Goal: Task Accomplishment & Management: Use online tool/utility

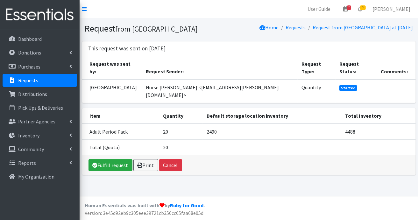
click at [32, 78] on p "Requests" at bounding box center [28, 80] width 20 height 6
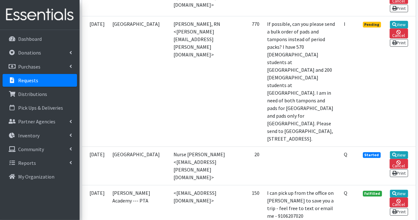
scroll to position [892, 0]
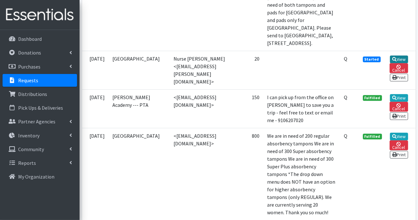
click at [399, 63] on link "View" at bounding box center [399, 59] width 18 height 8
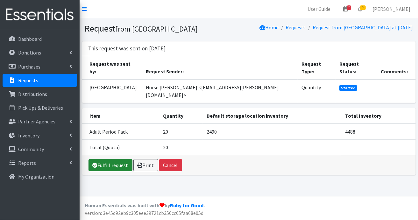
click at [111, 159] on link "Fulfill request" at bounding box center [111, 165] width 44 height 12
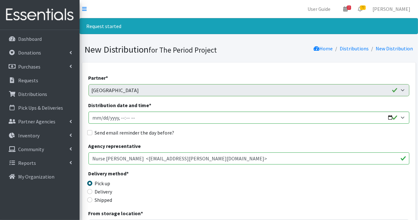
scroll to position [32, 0]
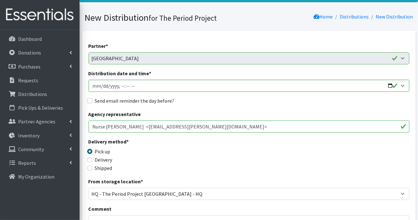
click at [91, 170] on div "Shipped" at bounding box center [129, 168] width 80 height 8
click at [90, 168] on input "Shipped" at bounding box center [89, 167] width 5 height 5
radio input "true"
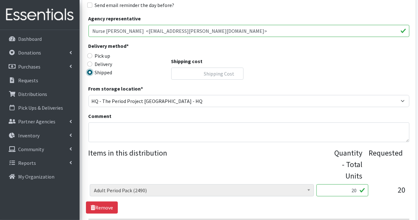
scroll to position [191, 0]
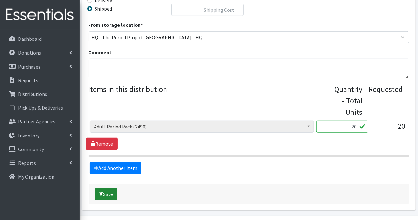
click at [111, 191] on button "Save" at bounding box center [106, 194] width 23 height 12
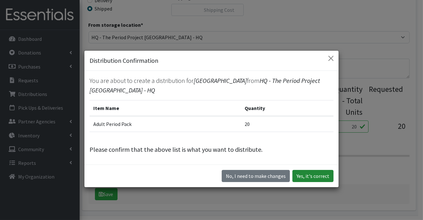
click at [317, 174] on button "Yes, it's correct" at bounding box center [312, 176] width 41 height 12
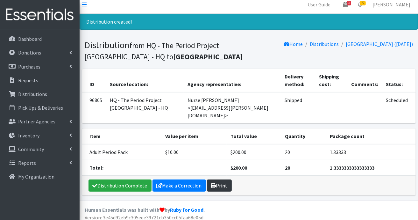
scroll to position [5, 0]
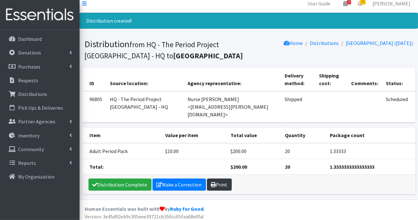
click at [224, 182] on div "Distribution Complete Make a Correction Print" at bounding box center [249, 185] width 334 height 20
click at [221, 178] on link "Print" at bounding box center [219, 184] width 25 height 12
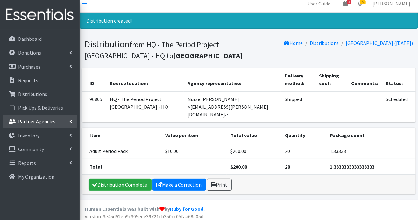
click at [38, 123] on p "Partner Agencies" at bounding box center [36, 121] width 37 height 6
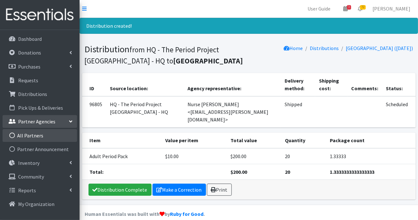
click at [32, 138] on link "All Partners" at bounding box center [40, 135] width 75 height 13
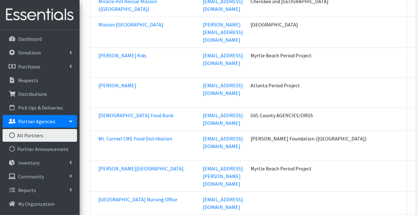
scroll to position [16357, 0]
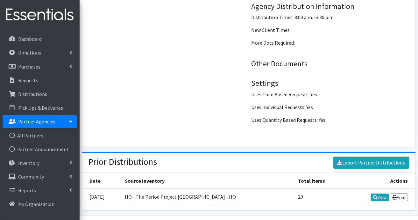
scroll to position [960, 0]
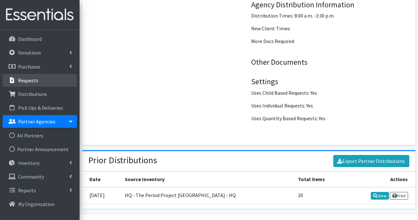
click at [24, 80] on p "Requests" at bounding box center [28, 80] width 20 height 6
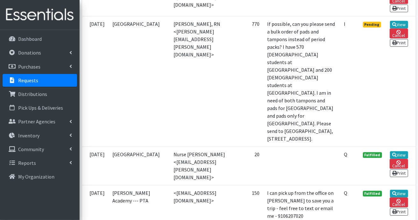
scroll to position [701, 0]
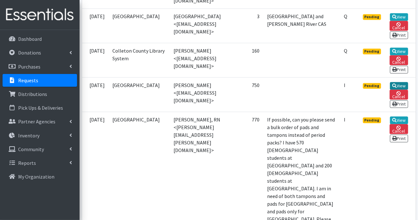
click at [397, 82] on link "View" at bounding box center [399, 86] width 18 height 8
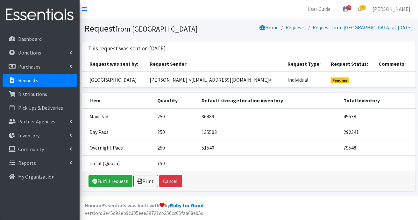
click at [25, 82] on p "Requests" at bounding box center [28, 80] width 20 height 6
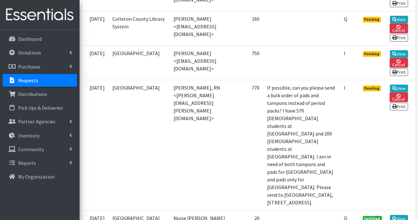
scroll to position [637, 0]
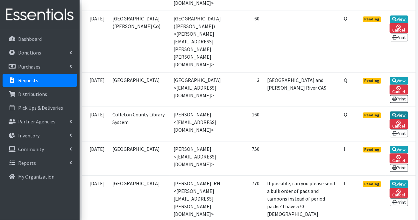
click at [397, 113] on icon at bounding box center [394, 115] width 4 height 4
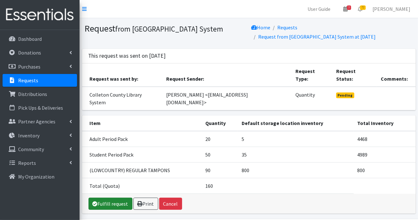
click at [105, 197] on link "Fulfill request" at bounding box center [111, 203] width 44 height 12
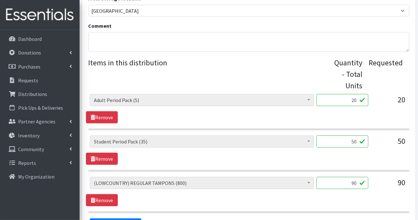
scroll to position [255, 0]
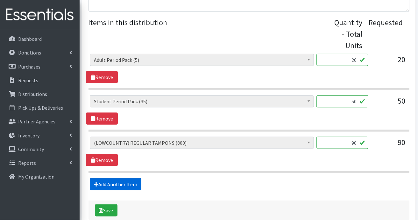
click at [127, 182] on link "Add Another Item" at bounding box center [116, 184] width 52 height 12
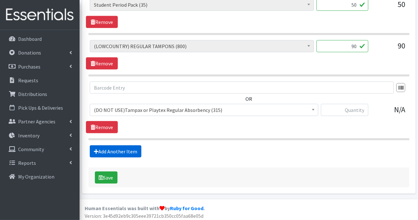
scroll to position [352, 0]
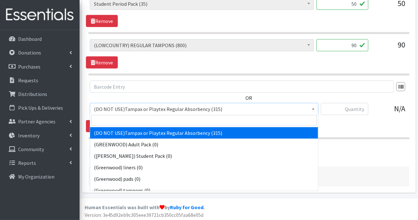
click at [314, 108] on span at bounding box center [313, 108] width 6 height 10
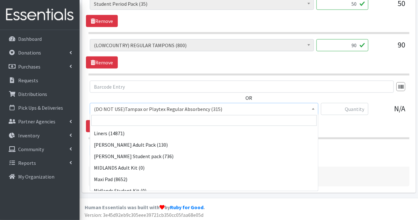
scroll to position [541, 0]
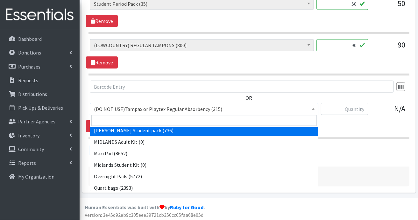
click at [318, 187] on span "(DO NOT USE)Tampax or Playtex Regular Absorbency (315) (GREENWOOD) Adult Pack (…" at bounding box center [204, 152] width 229 height 77
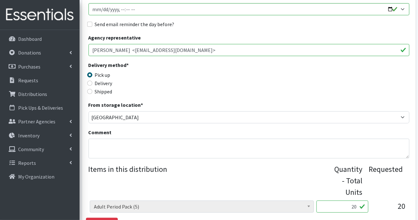
scroll to position [66, 0]
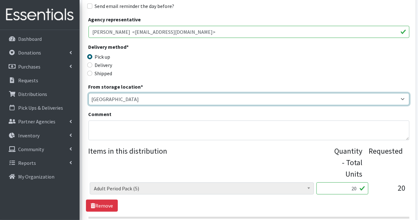
click at [400, 158] on div "Partner * AAST Abbeville County Library System Abbeville High School Abbeville …" at bounding box center [249, 164] width 321 height 435
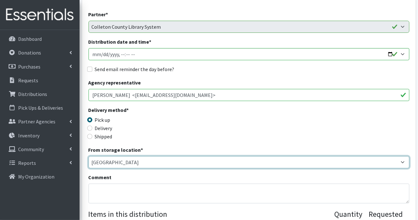
scroll to position [32, 0]
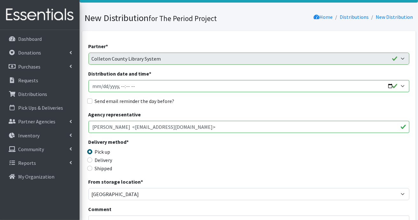
click at [356, 127] on input "Elizabeth Marvin <emarvin@colletoncounty.org>" at bounding box center [249, 127] width 321 height 12
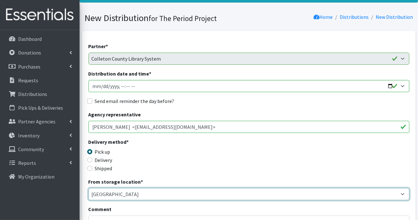
click at [401, 193] on select "Anderson HPP Atlanta, GA Charleston Charlotte Clemson University Columbia chapt…" at bounding box center [249, 194] width 321 height 12
select select "230"
click at [89, 188] on select "Anderson HPP Atlanta, GA Charleston Charlotte Clemson University Columbia chapt…" at bounding box center [249, 194] width 321 height 12
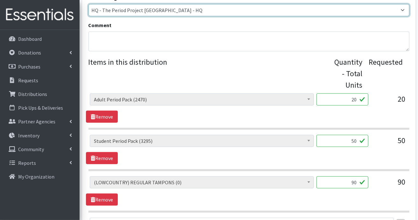
scroll to position [223, 0]
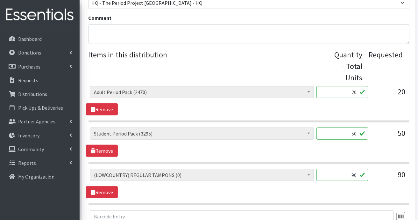
click at [308, 175] on span at bounding box center [309, 174] width 6 height 10
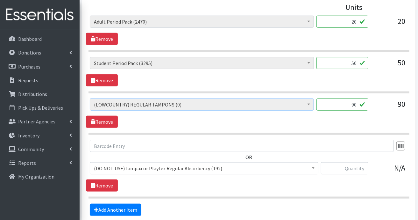
scroll to position [318, 0]
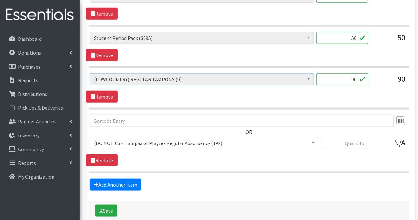
click at [316, 140] on span at bounding box center [313, 142] width 6 height 10
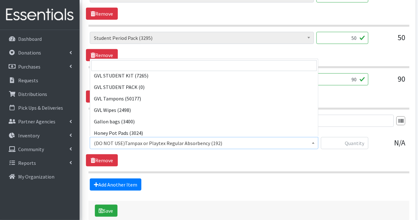
scroll to position [382, 0]
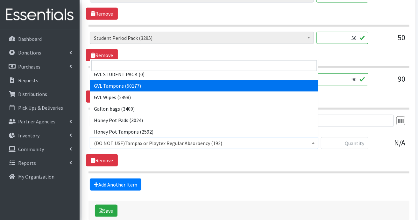
select select "14623"
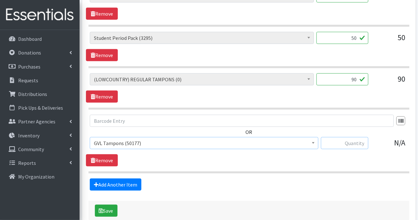
click at [354, 140] on input "text" at bounding box center [344, 143] width 47 height 12
type input "96"
click at [113, 95] on link "Remove" at bounding box center [102, 96] width 32 height 12
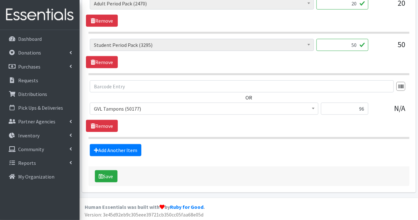
scroll to position [279, 0]
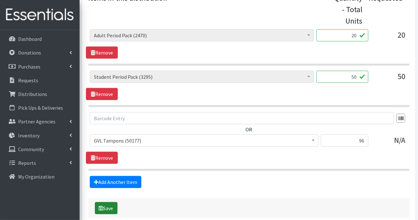
click at [105, 205] on button "Save" at bounding box center [106, 208] width 23 height 12
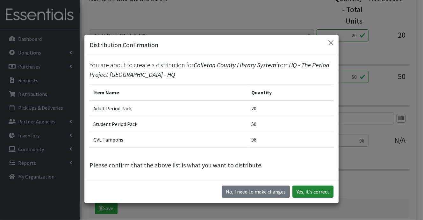
click at [309, 190] on button "Yes, it's correct" at bounding box center [312, 191] width 41 height 12
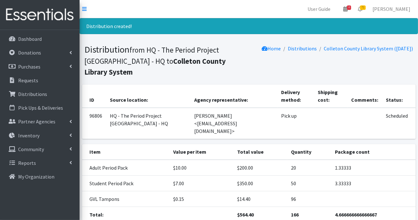
click at [38, 123] on p "Partner Agencies" at bounding box center [36, 121] width 37 height 6
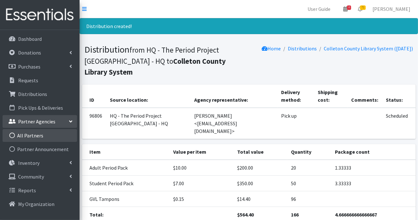
click at [35, 137] on link "All Partners" at bounding box center [40, 135] width 75 height 13
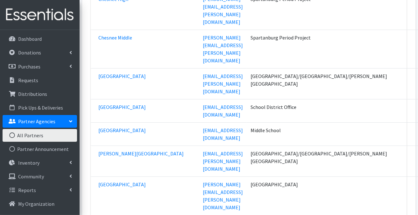
scroll to position [4969, 0]
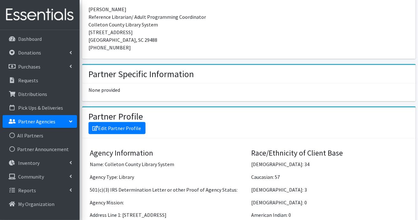
scroll to position [510, 0]
